Goal: Information Seeking & Learning: Find specific fact

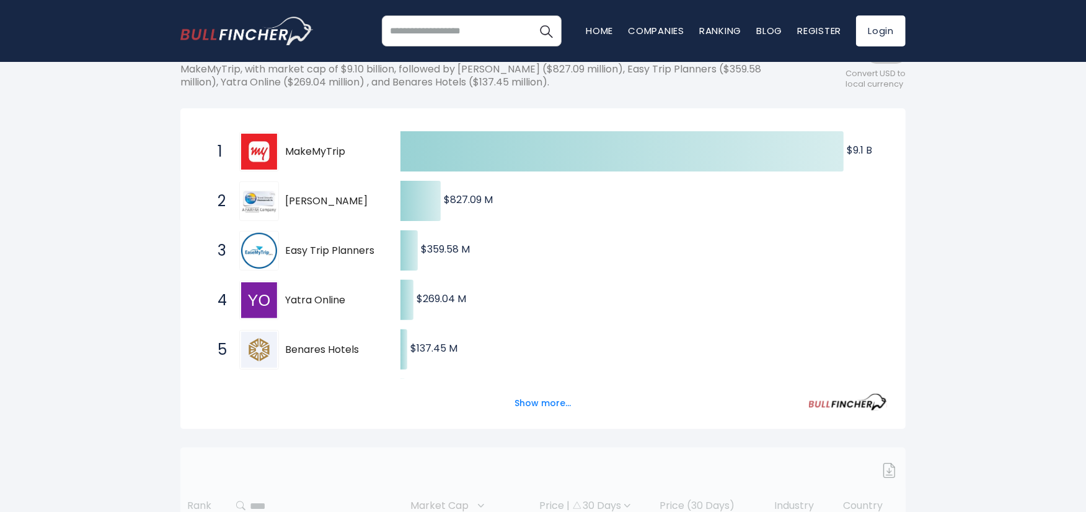
scroll to position [186, 0]
click at [302, 299] on span "Yatra Online" at bounding box center [332, 299] width 94 height 13
click at [537, 402] on button "Show more..." at bounding box center [543, 402] width 71 height 20
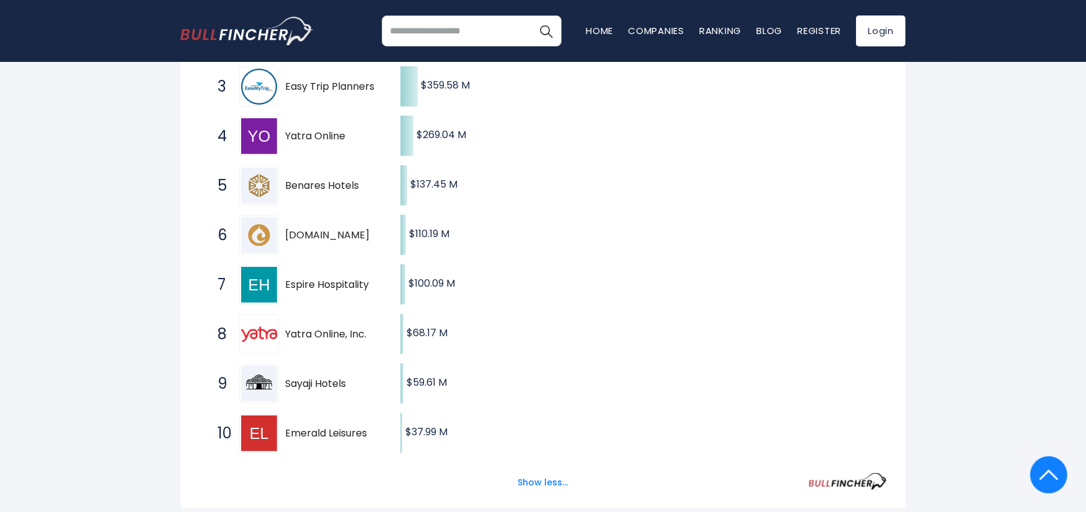
scroll to position [372, 0]
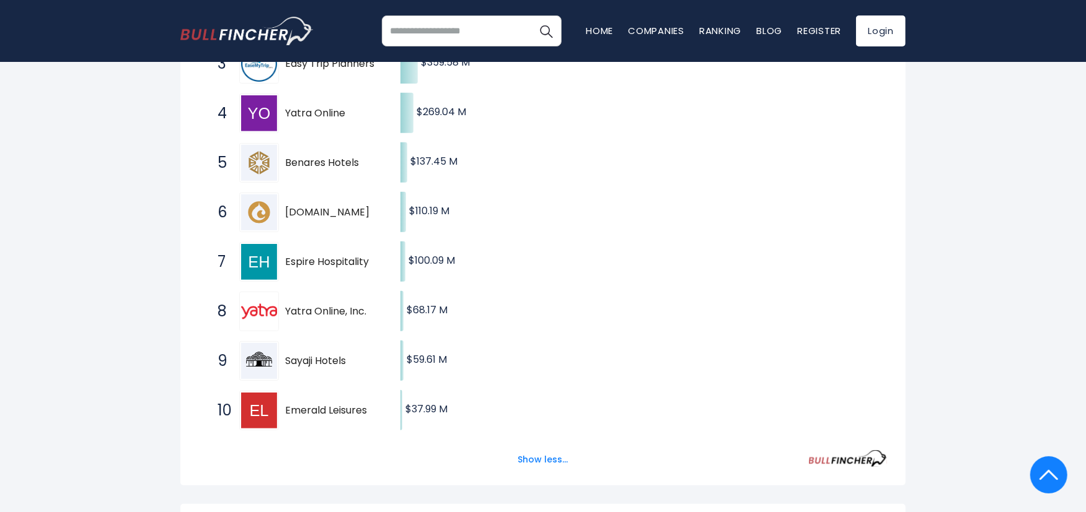
click at [306, 314] on span "Yatra Online, Inc." at bounding box center [332, 312] width 94 height 13
click at [241, 314] on img at bounding box center [259, 312] width 36 height 36
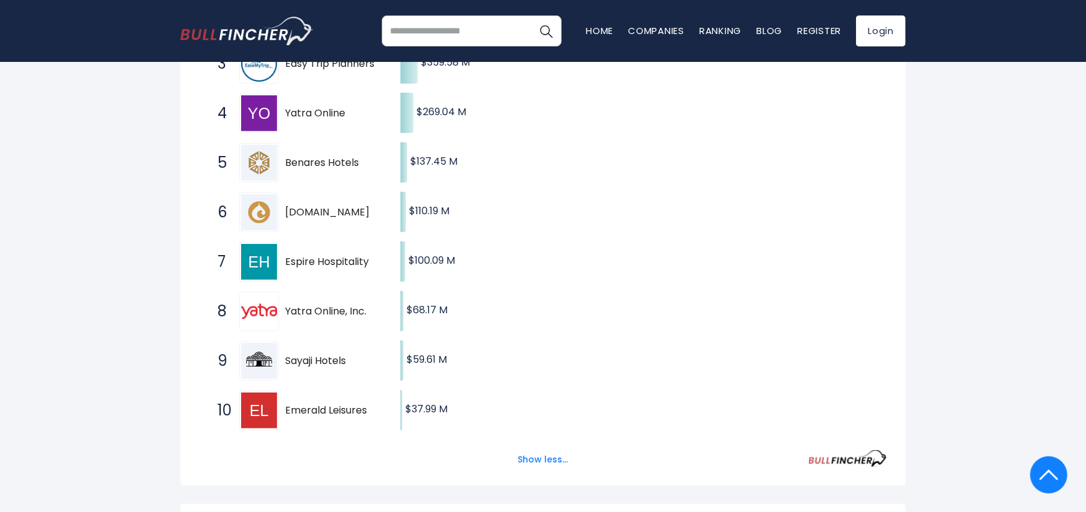
click at [241, 314] on img at bounding box center [259, 312] width 36 height 36
click at [320, 306] on span "Yatra Online, Inc." at bounding box center [332, 312] width 94 height 13
click at [319, 310] on span "Yatra Online, Inc." at bounding box center [332, 312] width 94 height 13
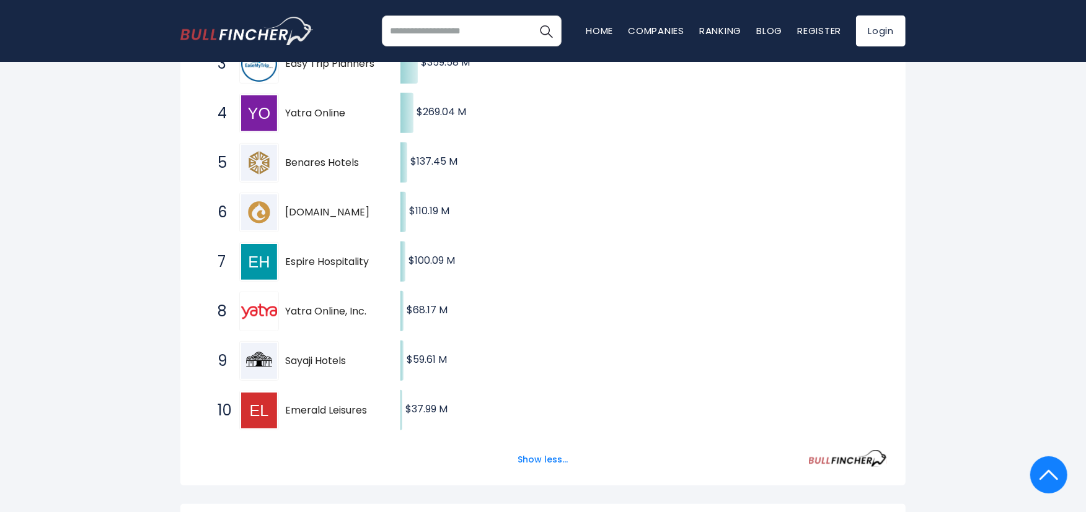
click at [319, 310] on span "Yatra Online, Inc." at bounding box center [332, 312] width 94 height 13
click at [278, 354] on div at bounding box center [259, 361] width 40 height 40
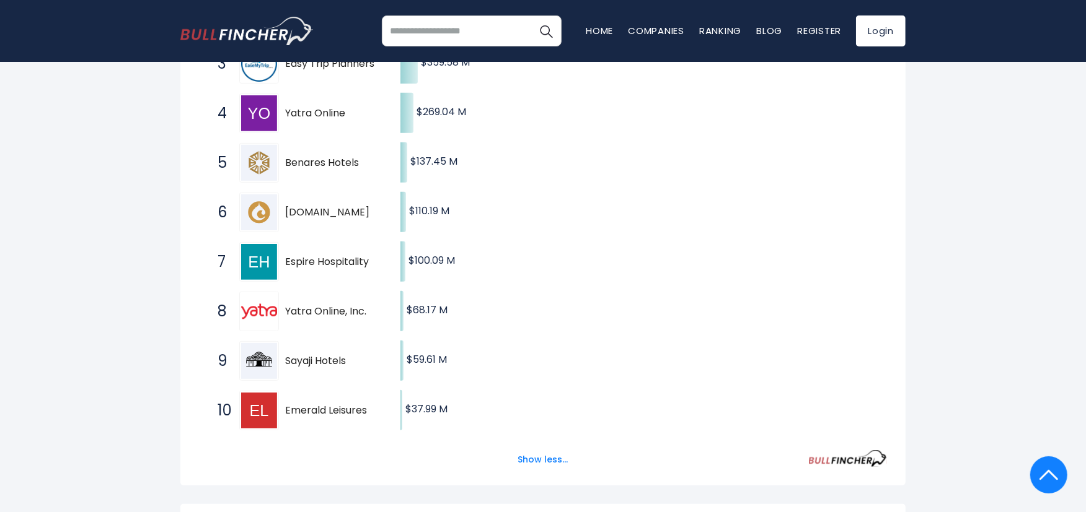
click at [307, 310] on span "Yatra Online, Inc." at bounding box center [332, 312] width 94 height 13
click at [222, 318] on span "8" at bounding box center [217, 311] width 12 height 21
click at [253, 310] on img at bounding box center [259, 312] width 36 height 36
click at [304, 309] on span "Yatra Online, Inc." at bounding box center [332, 312] width 94 height 13
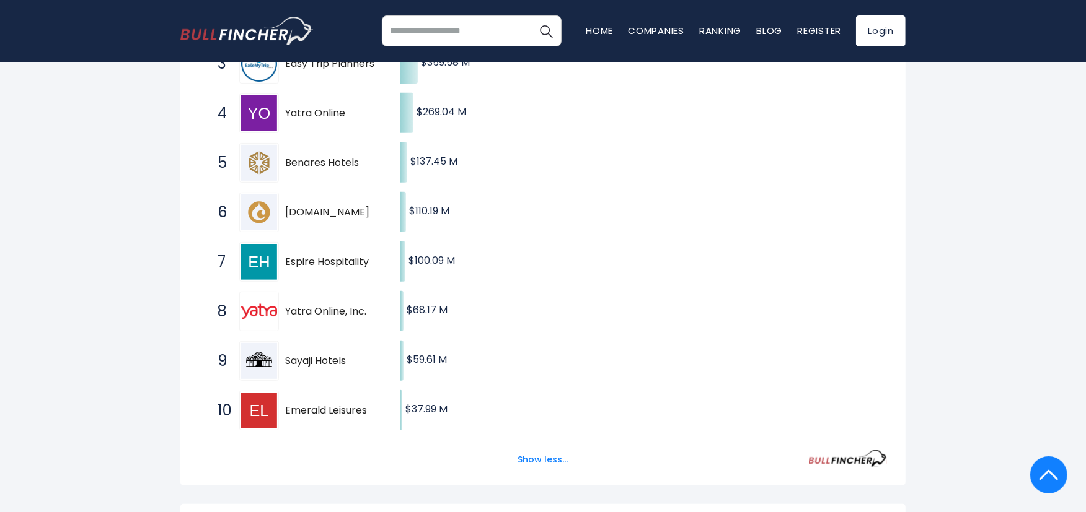
drag, startPoint x: 304, startPoint y: 309, endPoint x: 609, endPoint y: 157, distance: 340.6
click at [609, 157] on icon "Created with Highcharts 12.1.2 $9.1 B ​ $9.1 B $827.09 M ​ $827.09 M $359.58 M …" at bounding box center [543, 188] width 688 height 496
click at [328, 317] on span "Yatra Online, Inc." at bounding box center [332, 312] width 94 height 13
click at [328, 313] on span "Yatra Online, Inc." at bounding box center [332, 312] width 94 height 13
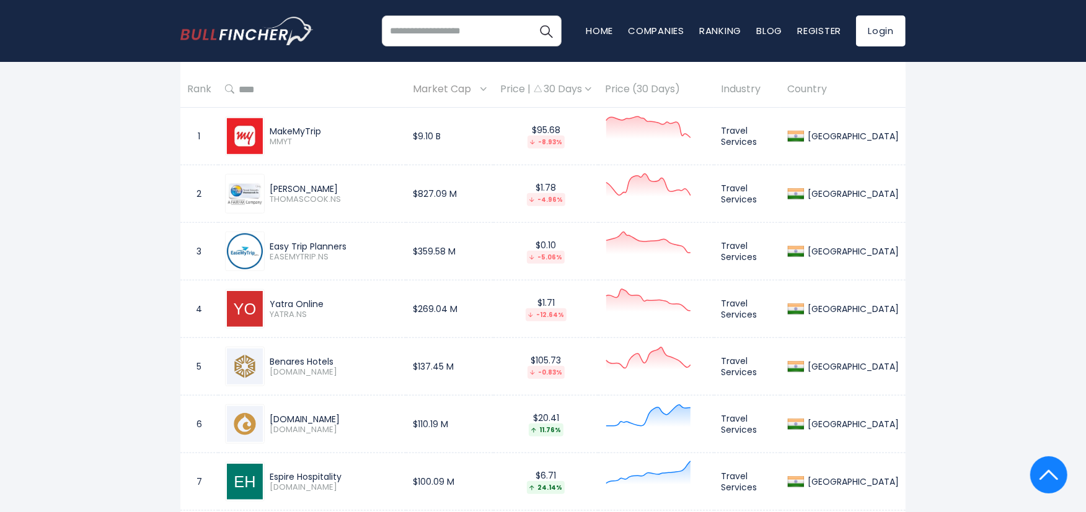
scroll to position [868, 0]
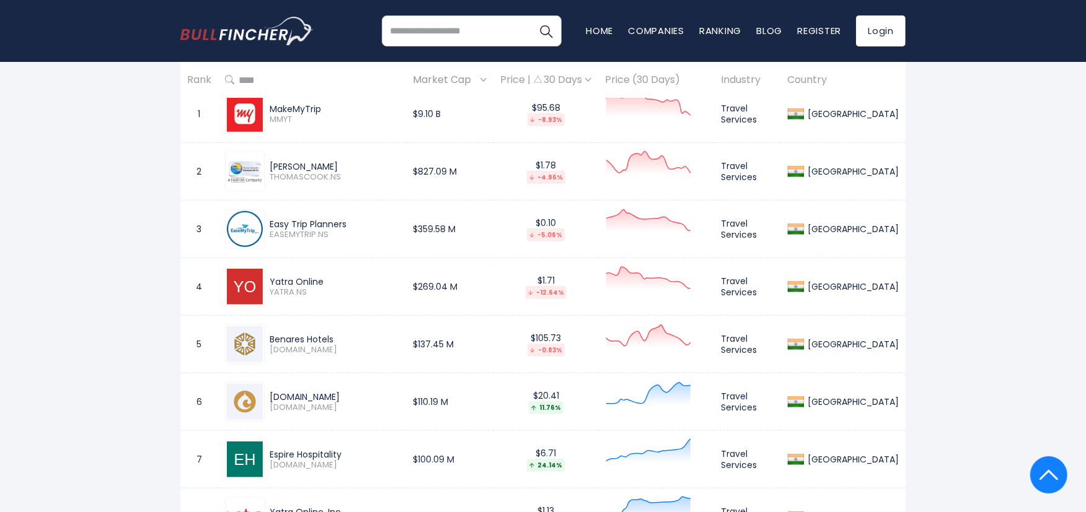
click at [303, 278] on div "Yatra Online" at bounding box center [335, 281] width 130 height 11
click at [284, 295] on span "YATRA.NS" at bounding box center [335, 293] width 130 height 11
click at [556, 286] on span "-12.64%" at bounding box center [545, 292] width 91 height 13
click at [566, 286] on div "-12.64%" at bounding box center [546, 292] width 41 height 13
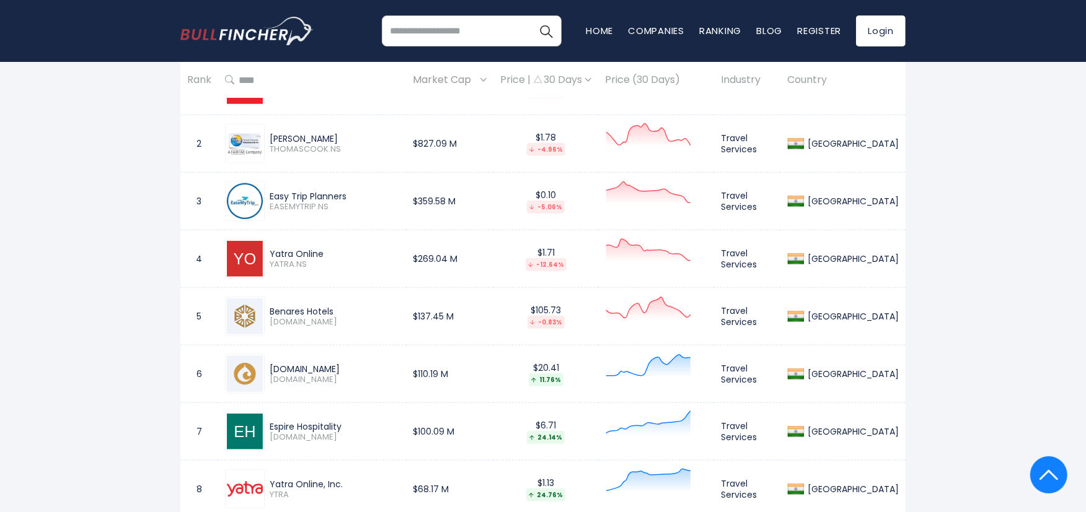
scroll to position [930, 0]
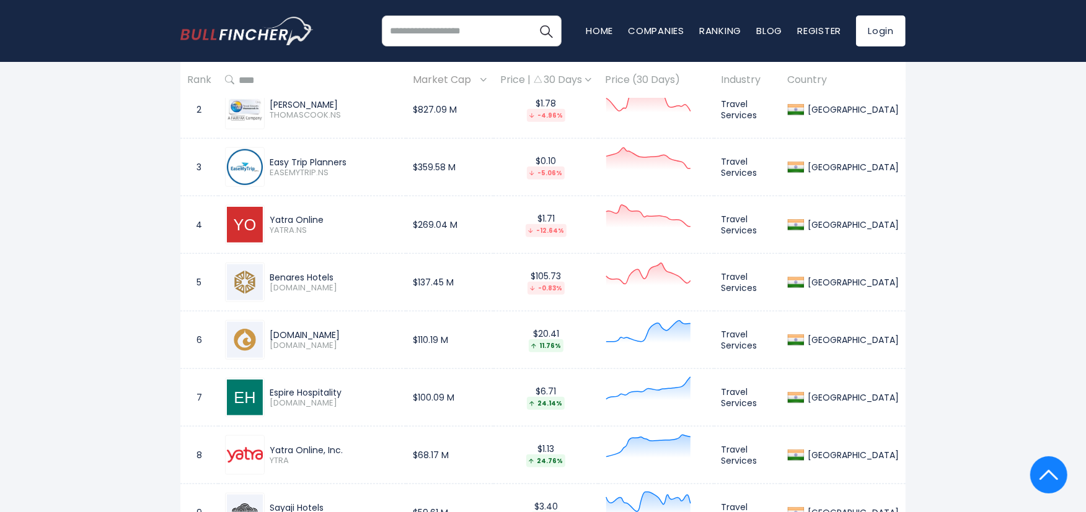
click at [251, 224] on img at bounding box center [245, 225] width 36 height 36
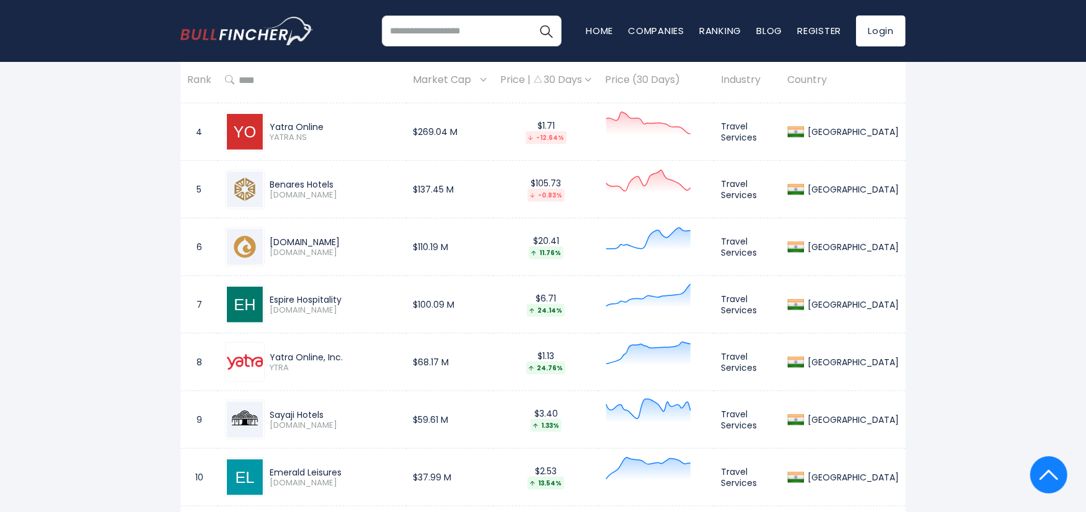
scroll to position [1054, 0]
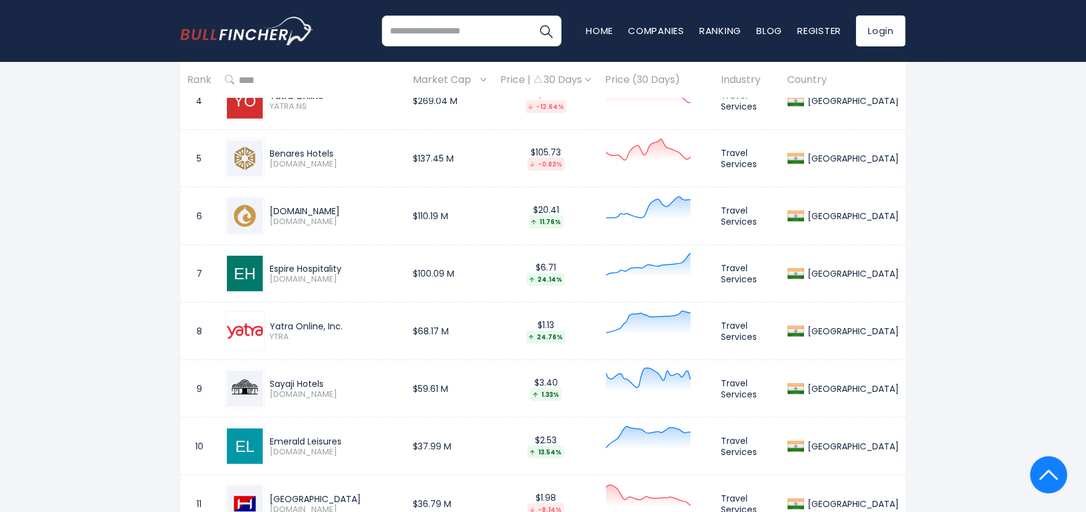
click at [276, 332] on span "YTRA" at bounding box center [335, 337] width 130 height 11
